Goal: Find specific page/section: Find specific page/section

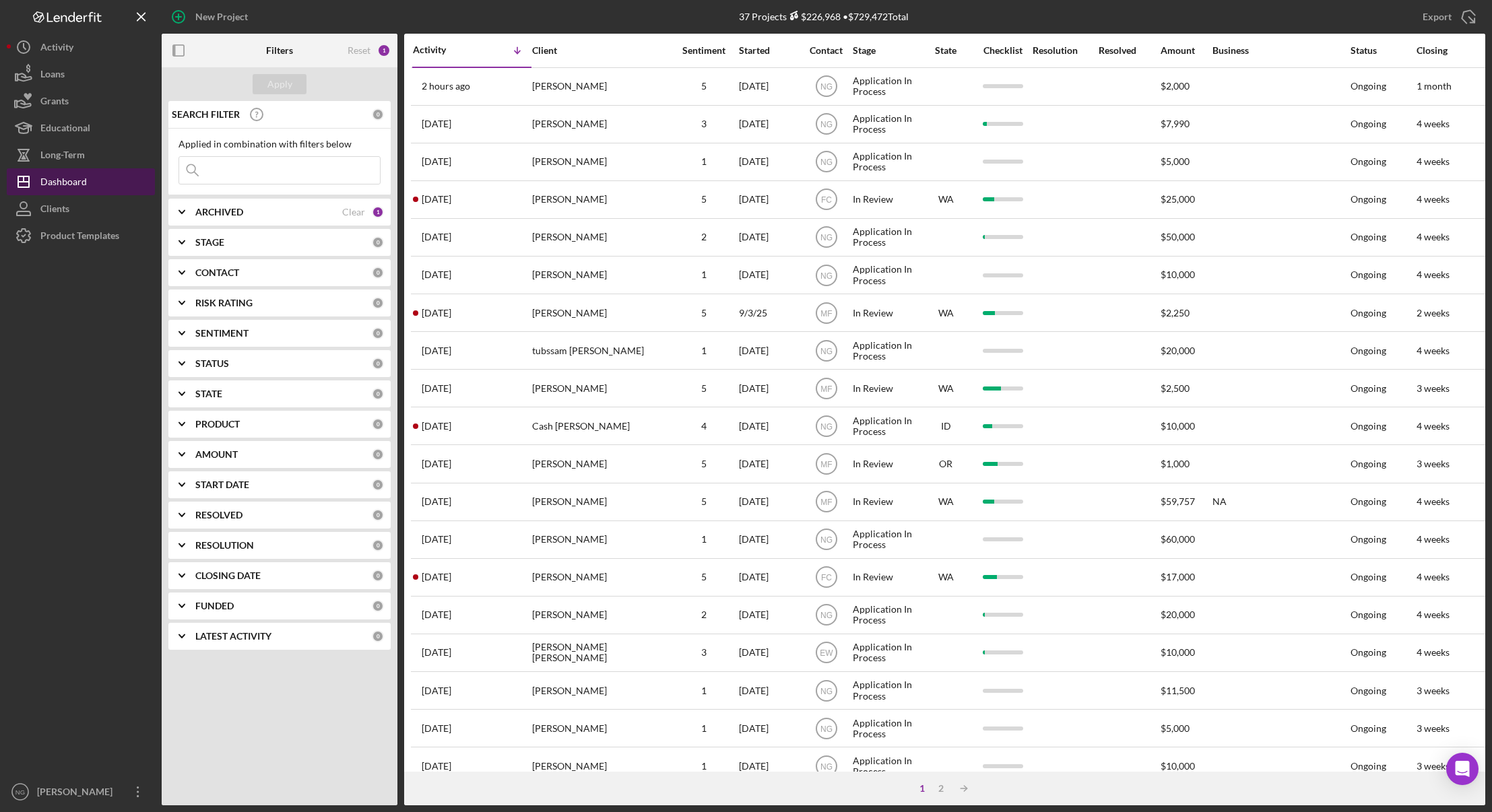
click at [65, 183] on div "Dashboard" at bounding box center [63, 183] width 46 height 30
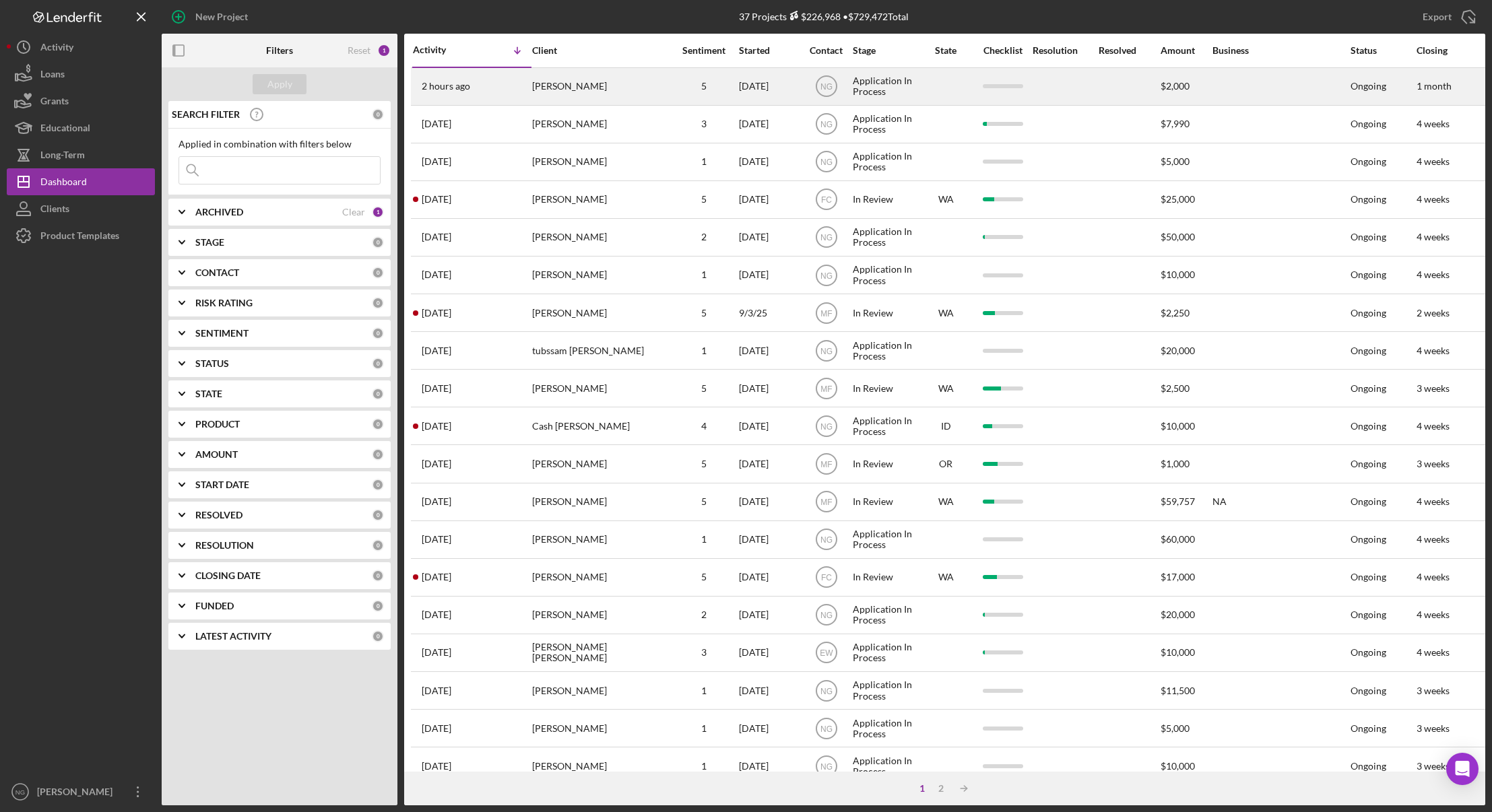
click at [622, 101] on div "[PERSON_NAME]" at bounding box center [599, 87] width 135 height 36
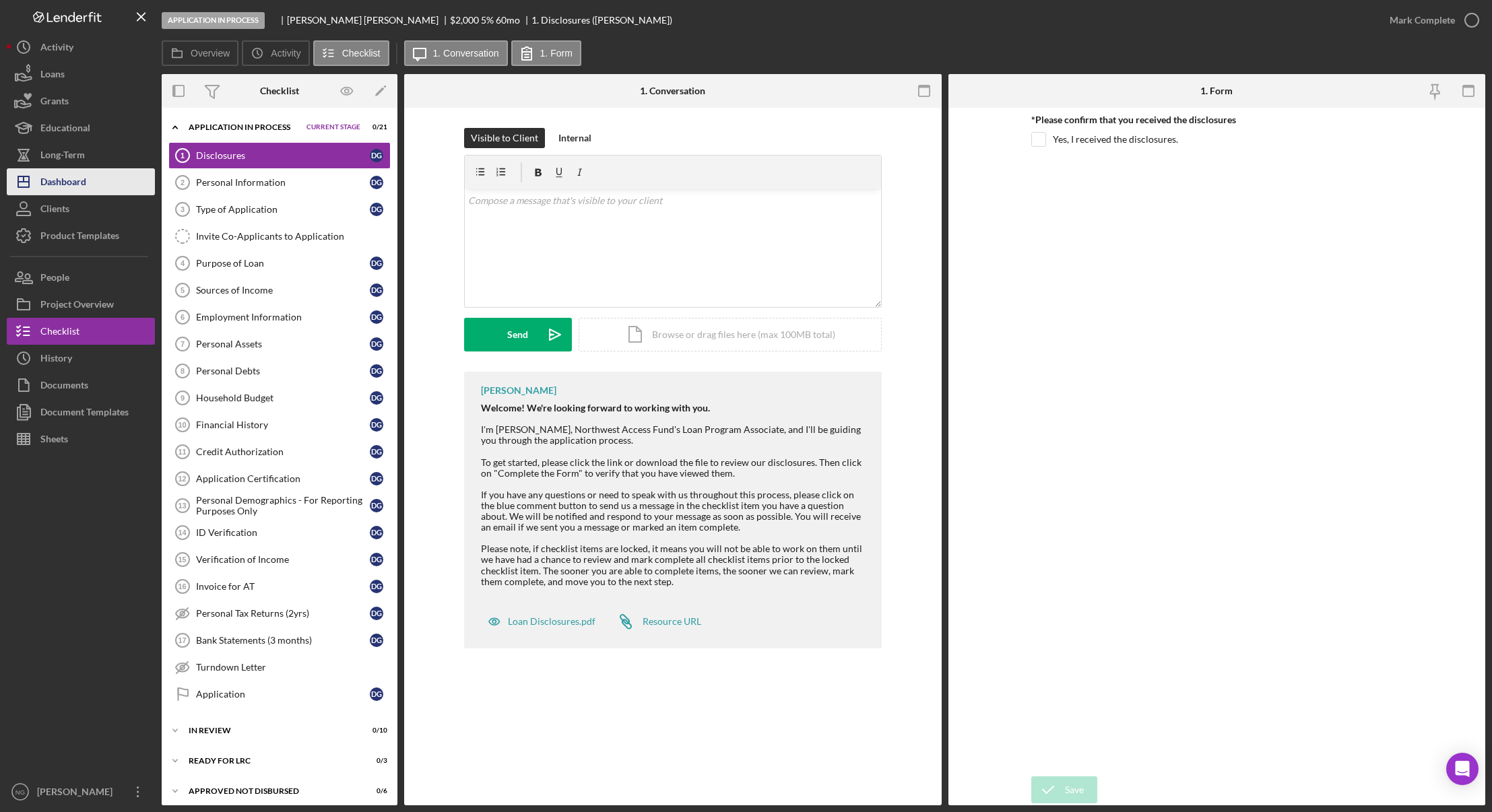
click at [64, 183] on div "Dashboard" at bounding box center [63, 183] width 46 height 30
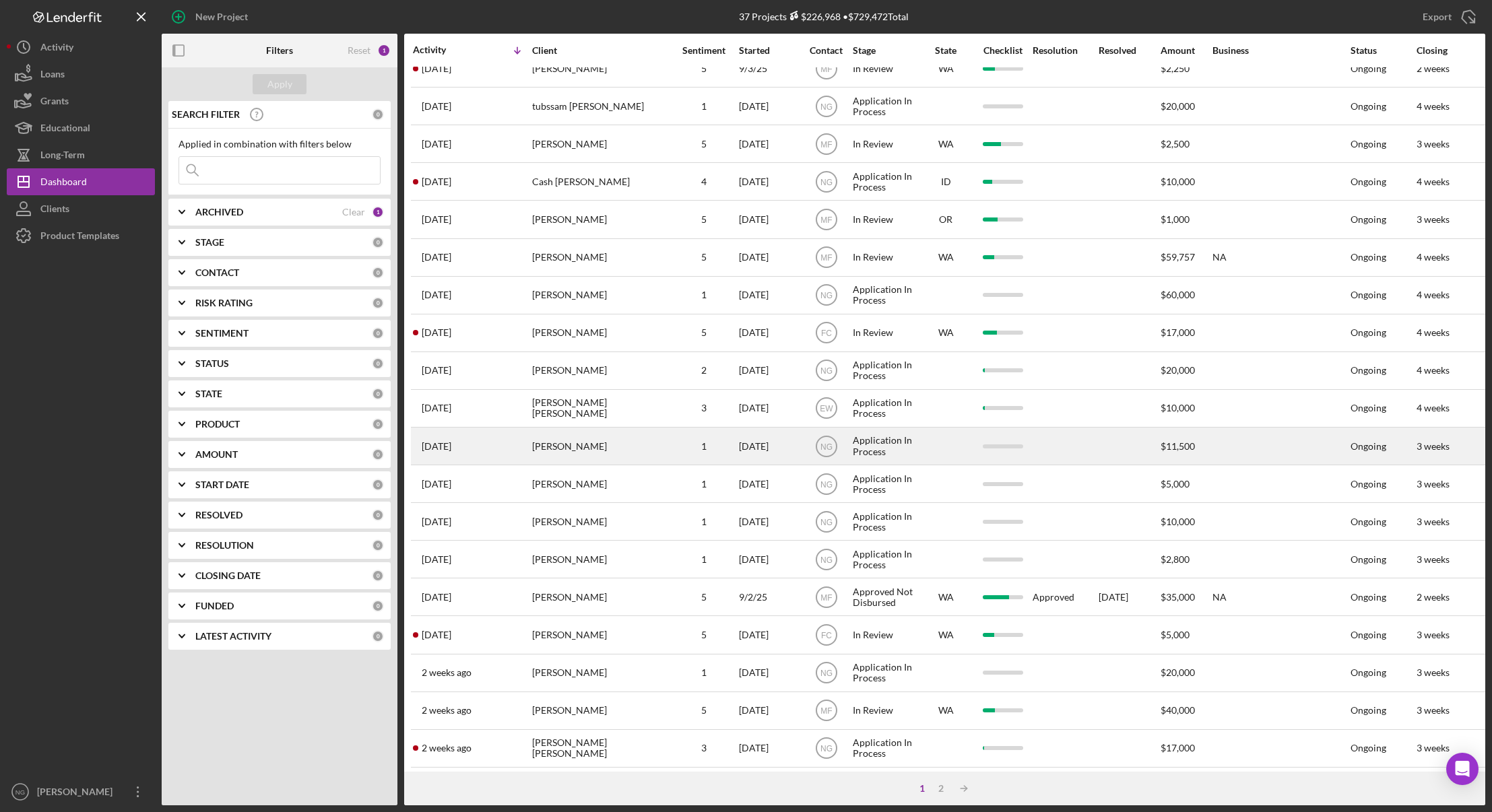
scroll to position [258, 0]
